Goal: Task Accomplishment & Management: Use online tool/utility

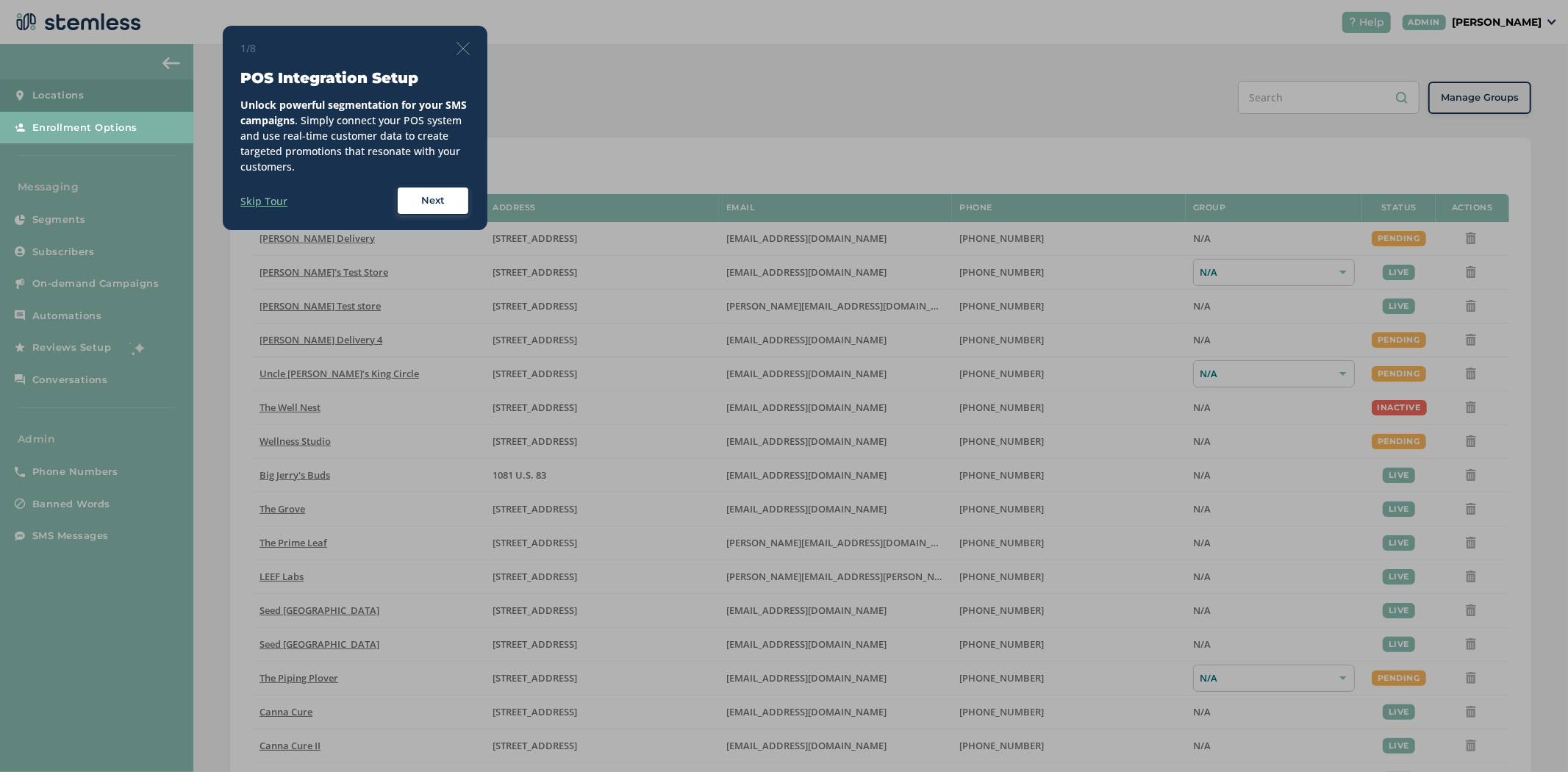
drag, startPoint x: 464, startPoint y: 52, endPoint x: 897, endPoint y: 59, distance: 433.1
click at [462, 52] on img at bounding box center [462, 47] width 13 height 13
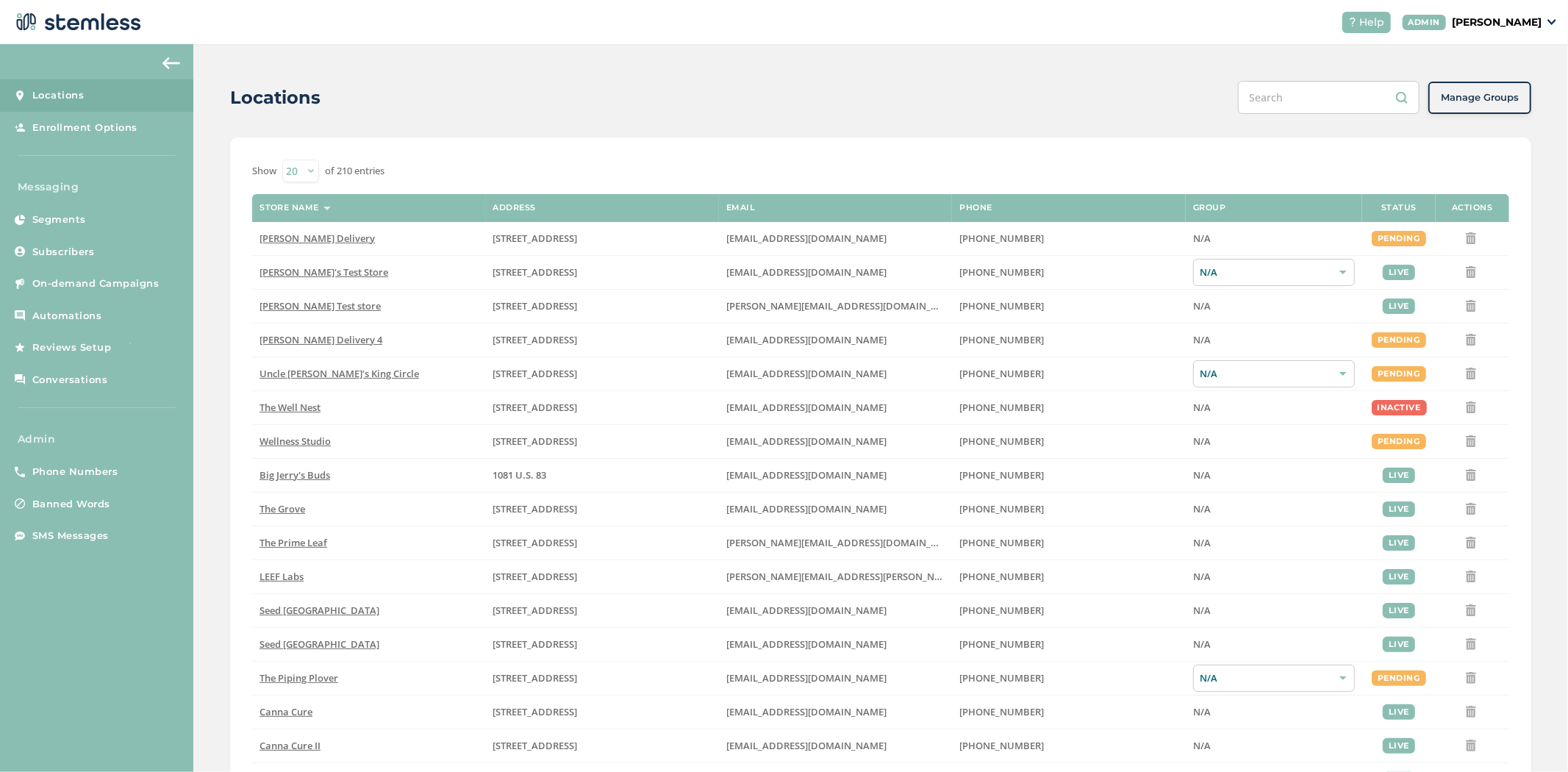
click at [1511, 31] on div "Help ADMIN [PERSON_NAME]" at bounding box center [1444, 23] width 226 height 22
click at [1509, 23] on p "[PERSON_NAME]" at bounding box center [1496, 23] width 90 height 16
click at [1489, 104] on span "Impersonate" at bounding box center [1504, 106] width 72 height 15
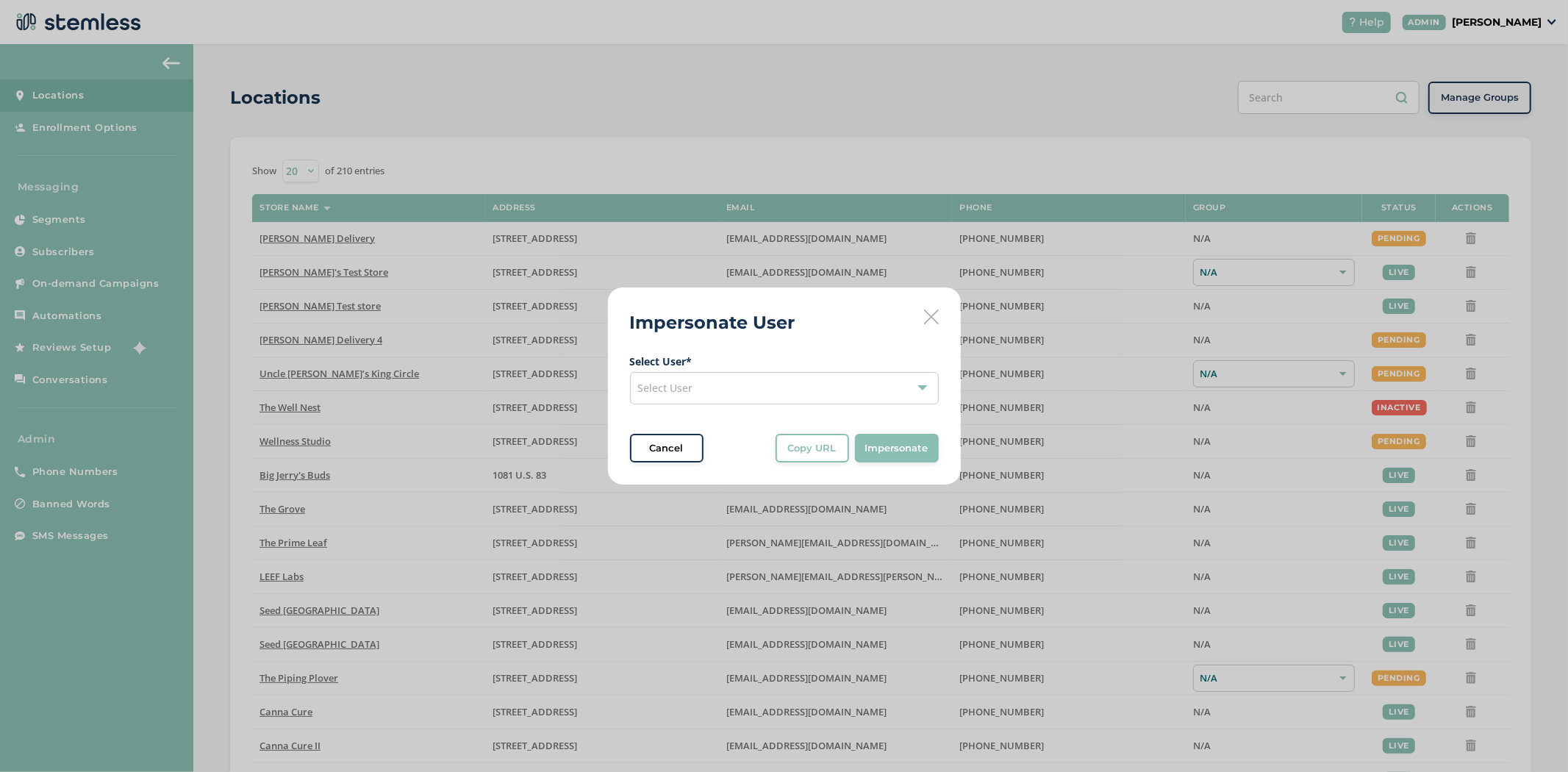
click at [709, 387] on div "Select User" at bounding box center [784, 388] width 309 height 33
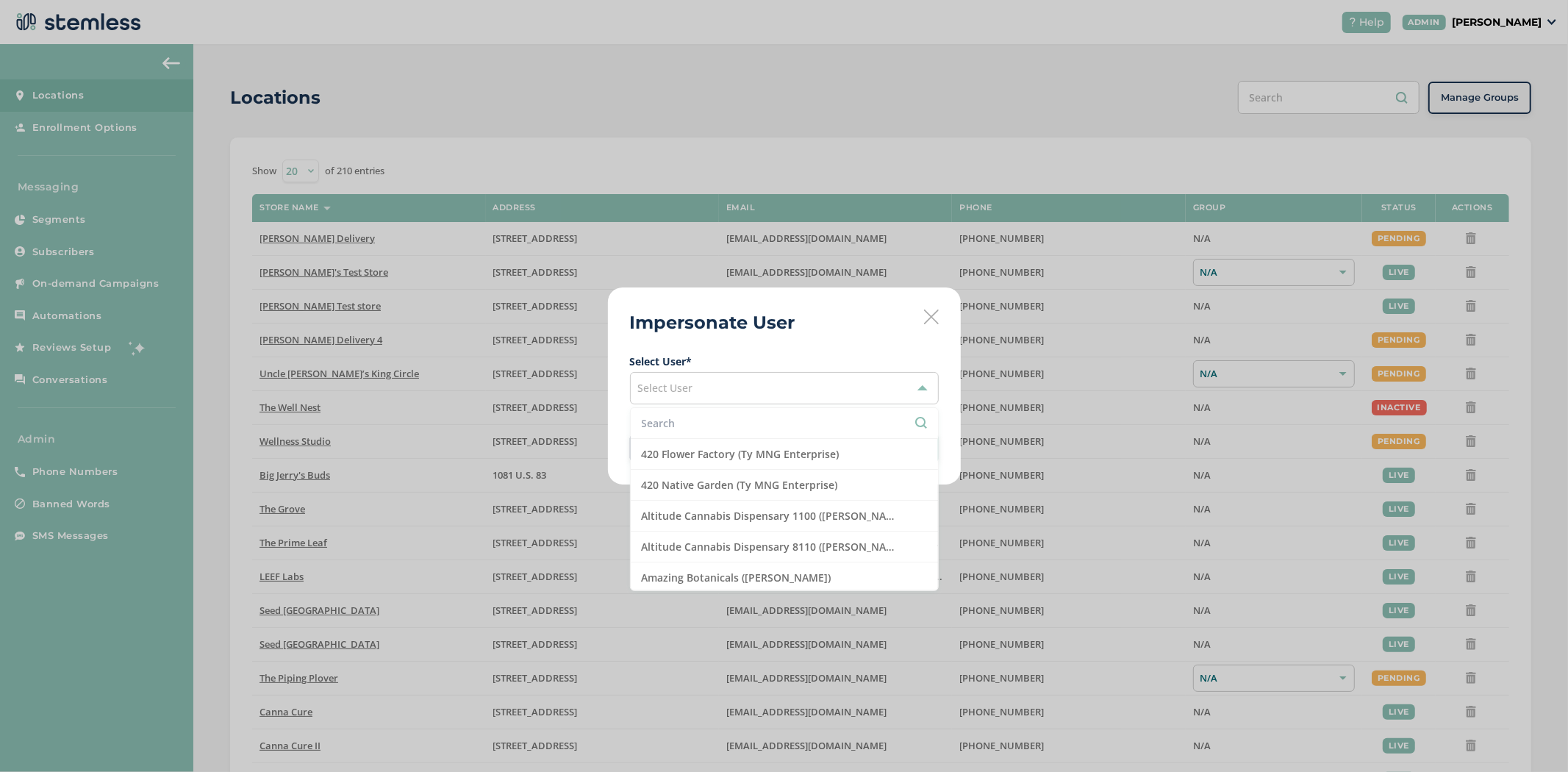
click at [700, 417] on input "text" at bounding box center [784, 424] width 285 height 16
click at [927, 312] on icon at bounding box center [931, 316] width 15 height 15
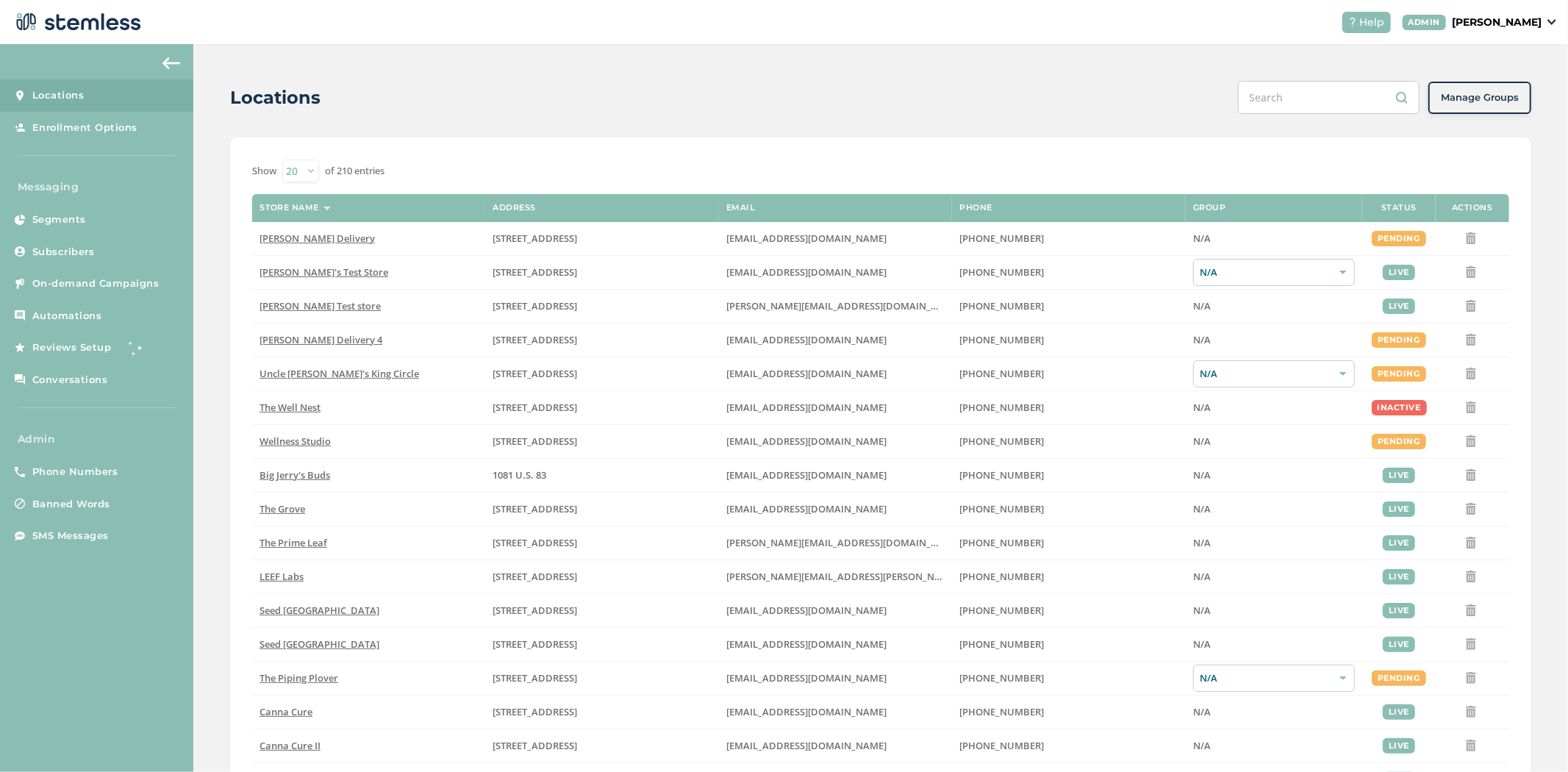
click at [1513, 12] on div "Help ADMIN [PERSON_NAME]" at bounding box center [1444, 23] width 226 height 22
click at [1513, 16] on p "[PERSON_NAME]" at bounding box center [1496, 23] width 90 height 16
click at [1515, 21] on p "[PERSON_NAME]" at bounding box center [1496, 23] width 90 height 16
click at [1511, 108] on span "Impersonate" at bounding box center [1504, 106] width 72 height 15
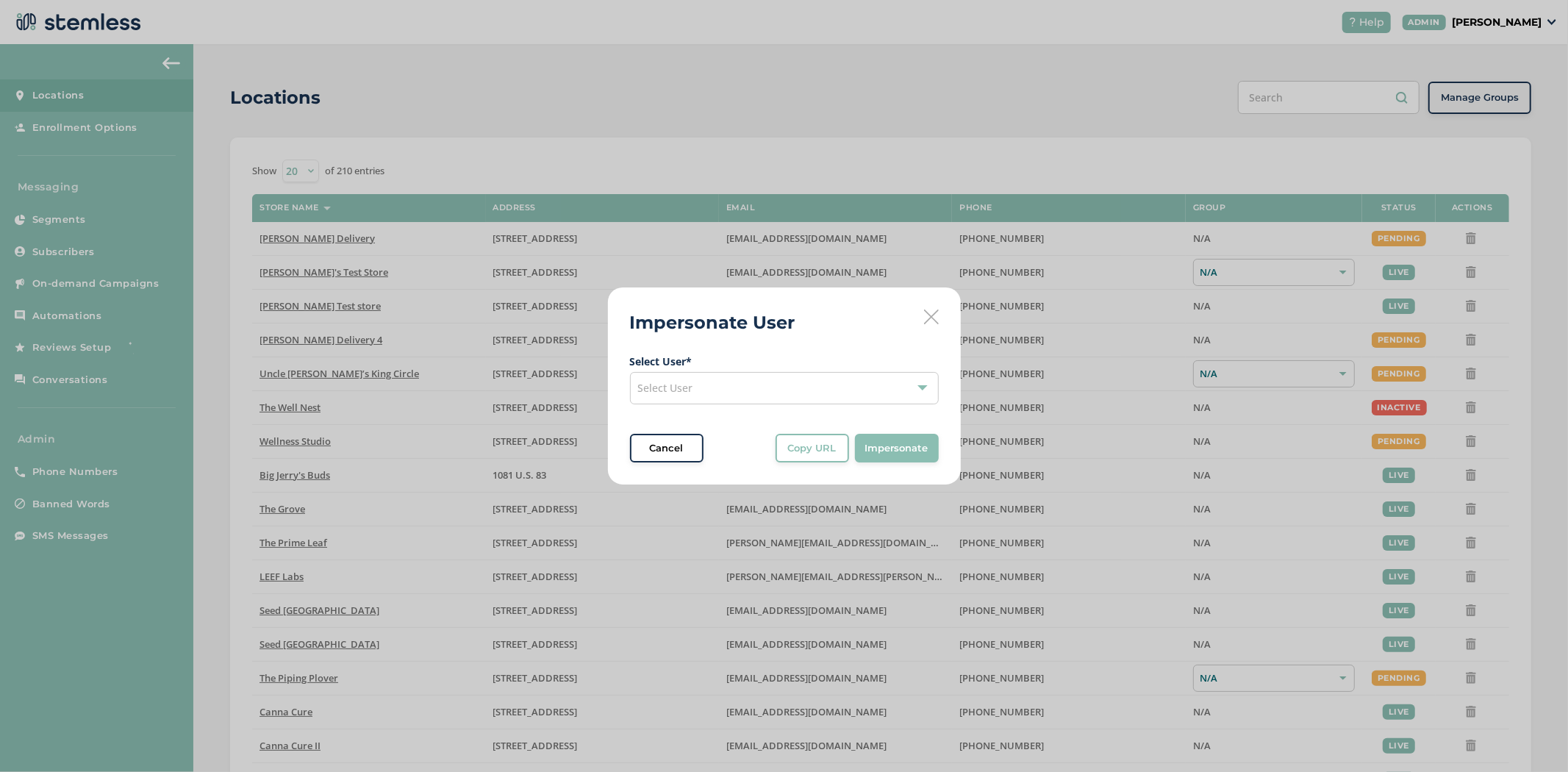
click at [766, 401] on div "Select User" at bounding box center [784, 388] width 309 height 33
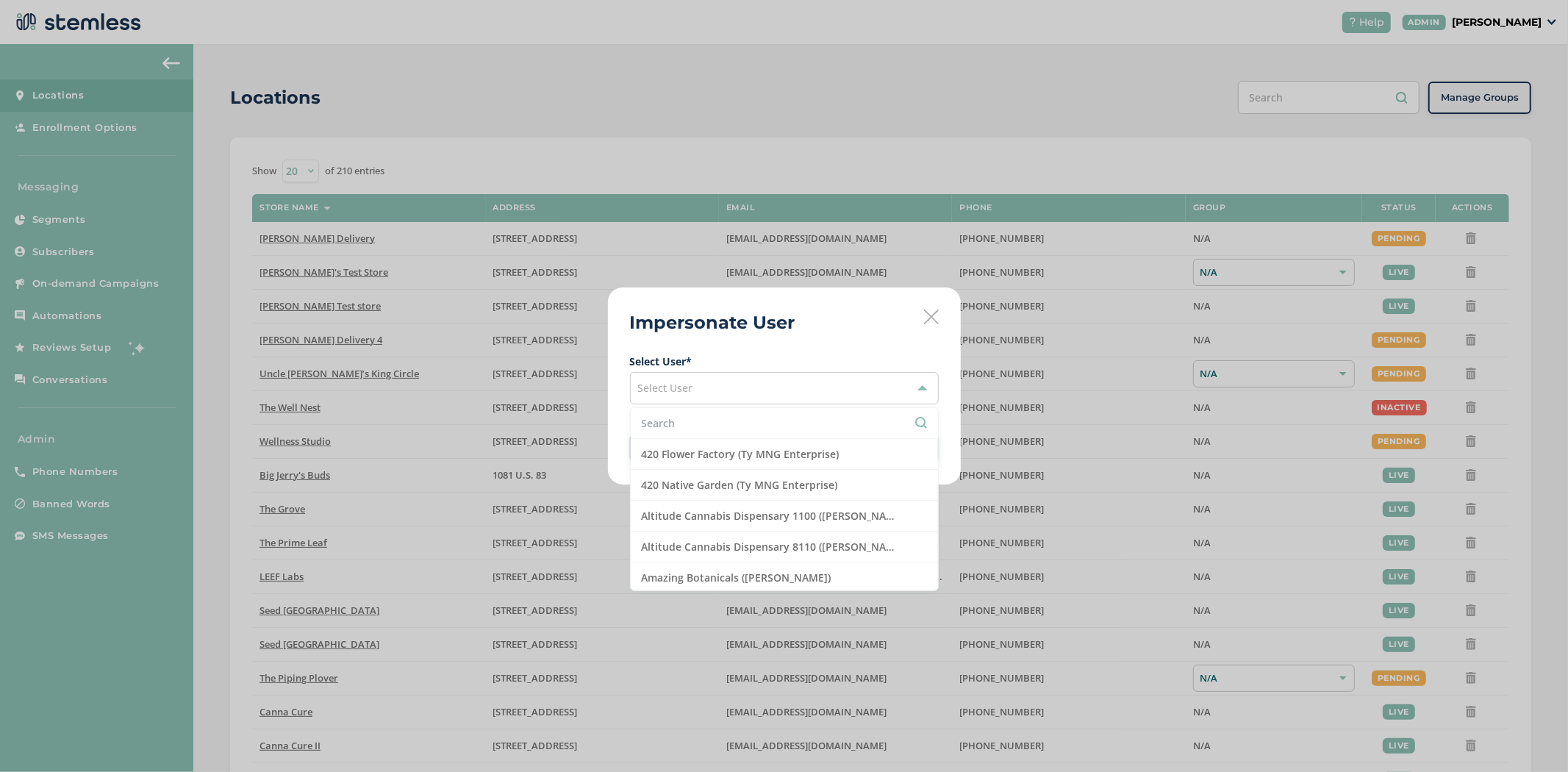
click at [721, 432] on li at bounding box center [784, 423] width 307 height 31
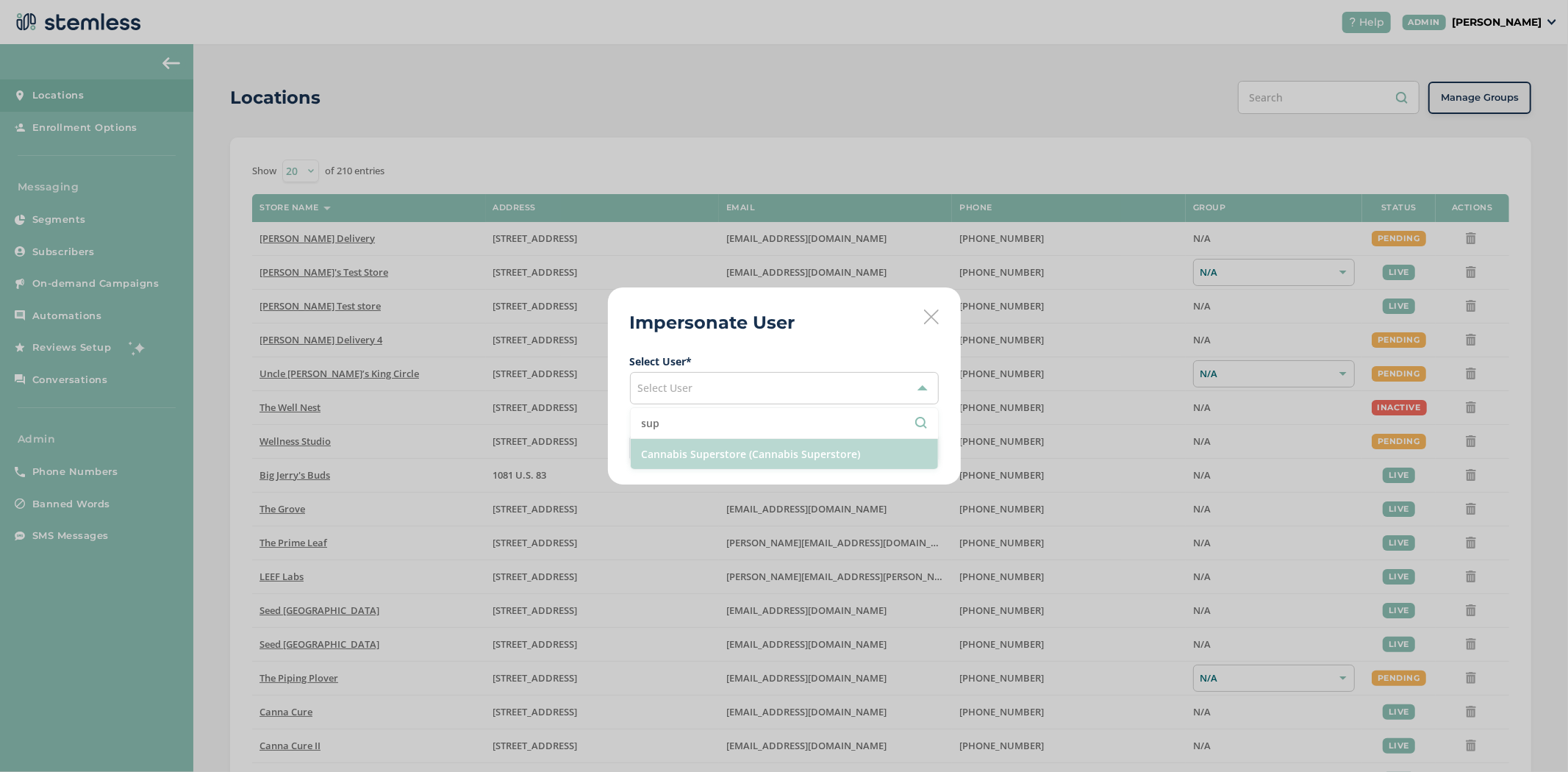
type input "sup"
click at [688, 454] on li "Cannabis Superstore (Cannabis Superstore)" at bounding box center [784, 453] width 307 height 31
click at [930, 456] on button "Impersonate" at bounding box center [897, 448] width 84 height 30
